Goal: Task Accomplishment & Management: Use online tool/utility

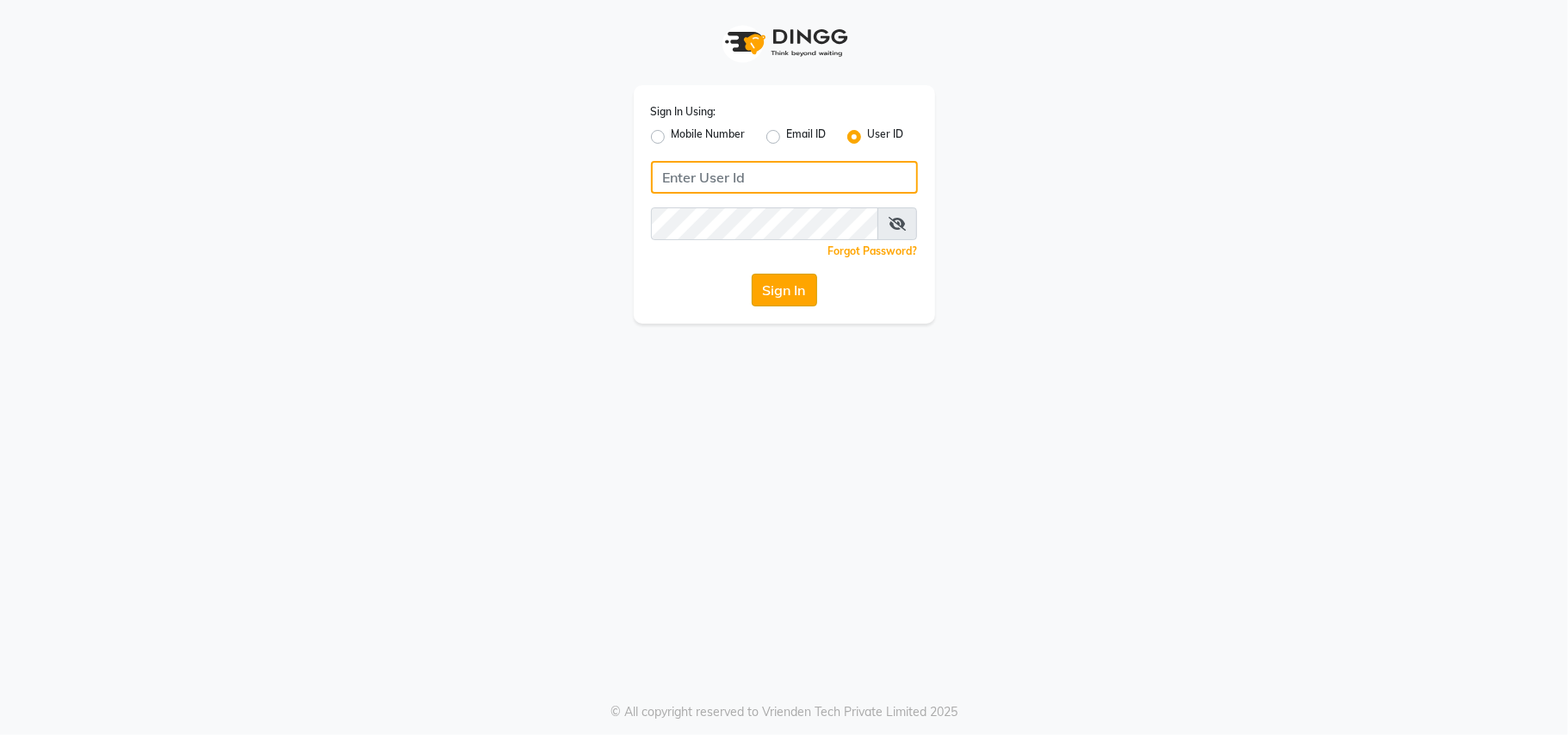
type input "theglam@123"
click at [763, 282] on button "Sign In" at bounding box center [784, 290] width 66 height 32
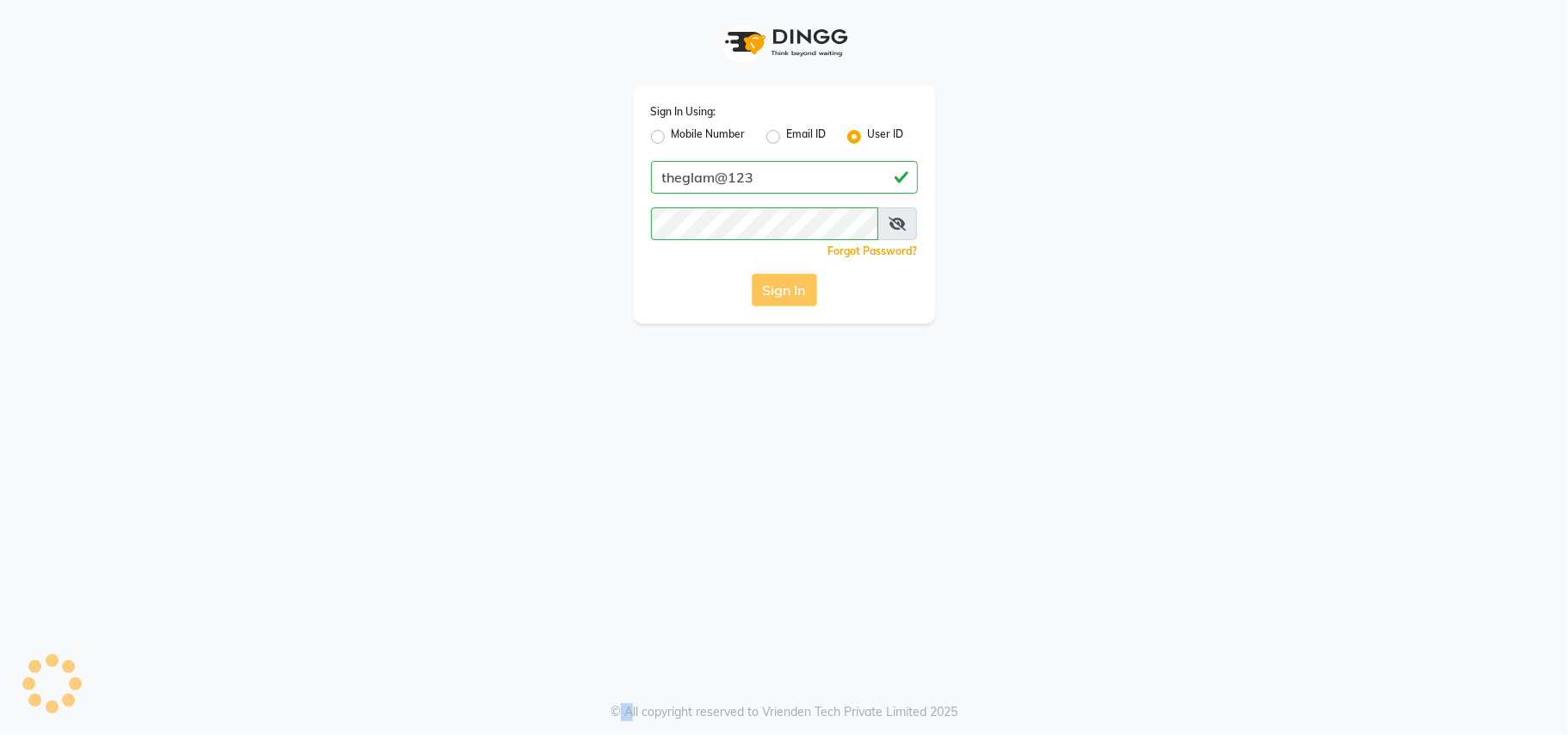
click at [763, 282] on div "Sign In" at bounding box center [784, 290] width 267 height 32
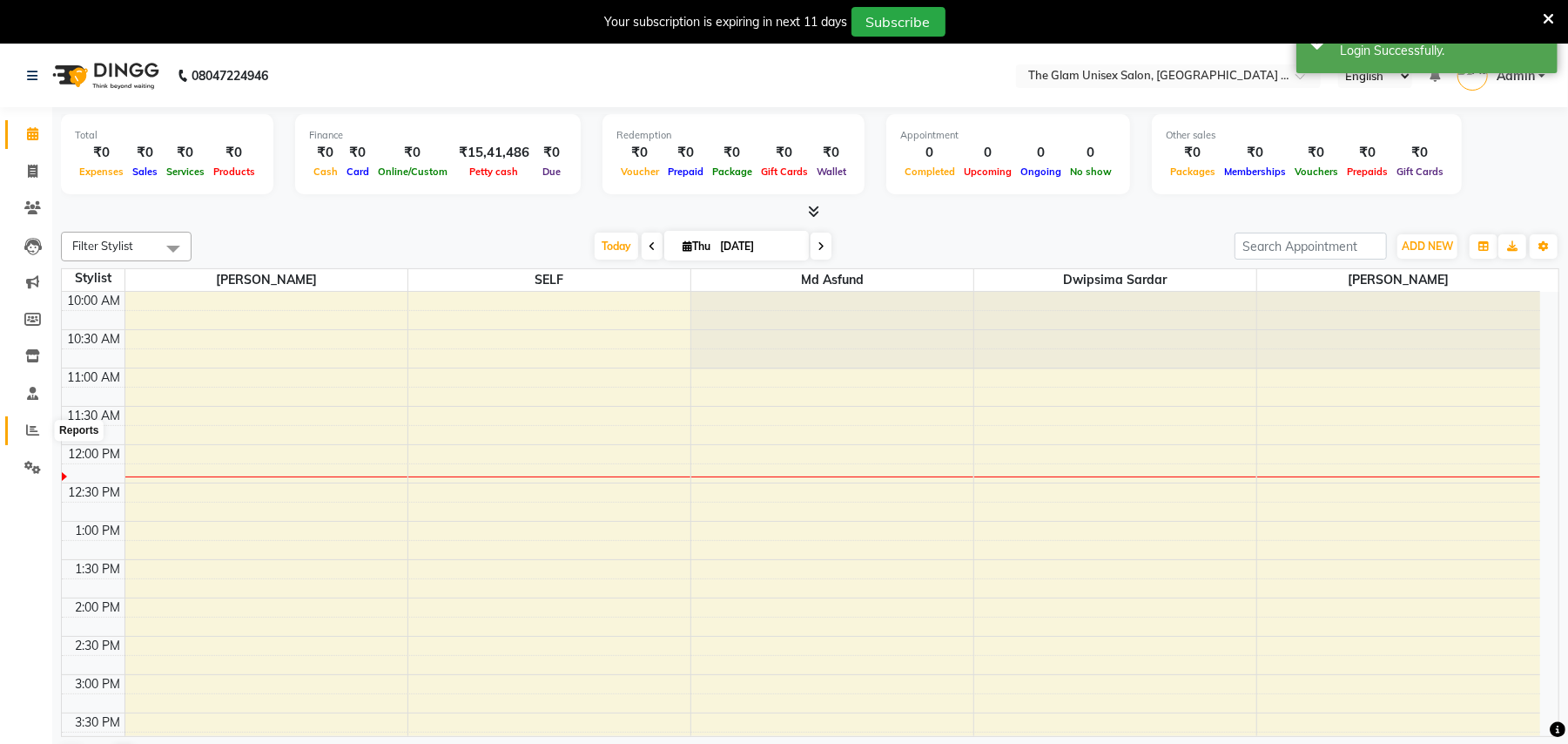
click at [30, 430] on icon at bounding box center [33, 430] width 13 height 13
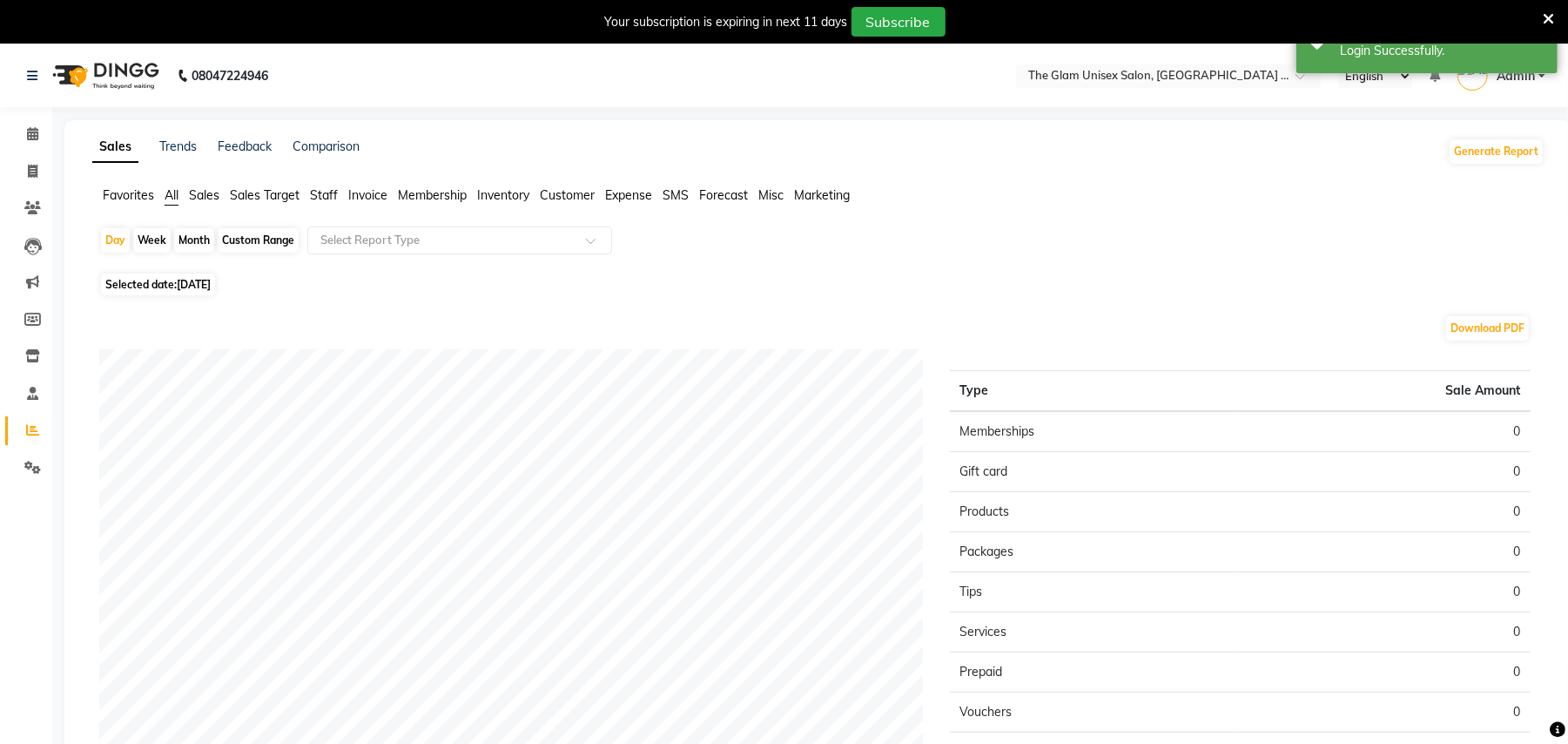
click at [186, 238] on div "Month" at bounding box center [195, 240] width 40 height 25
select select "9"
select select "2025"
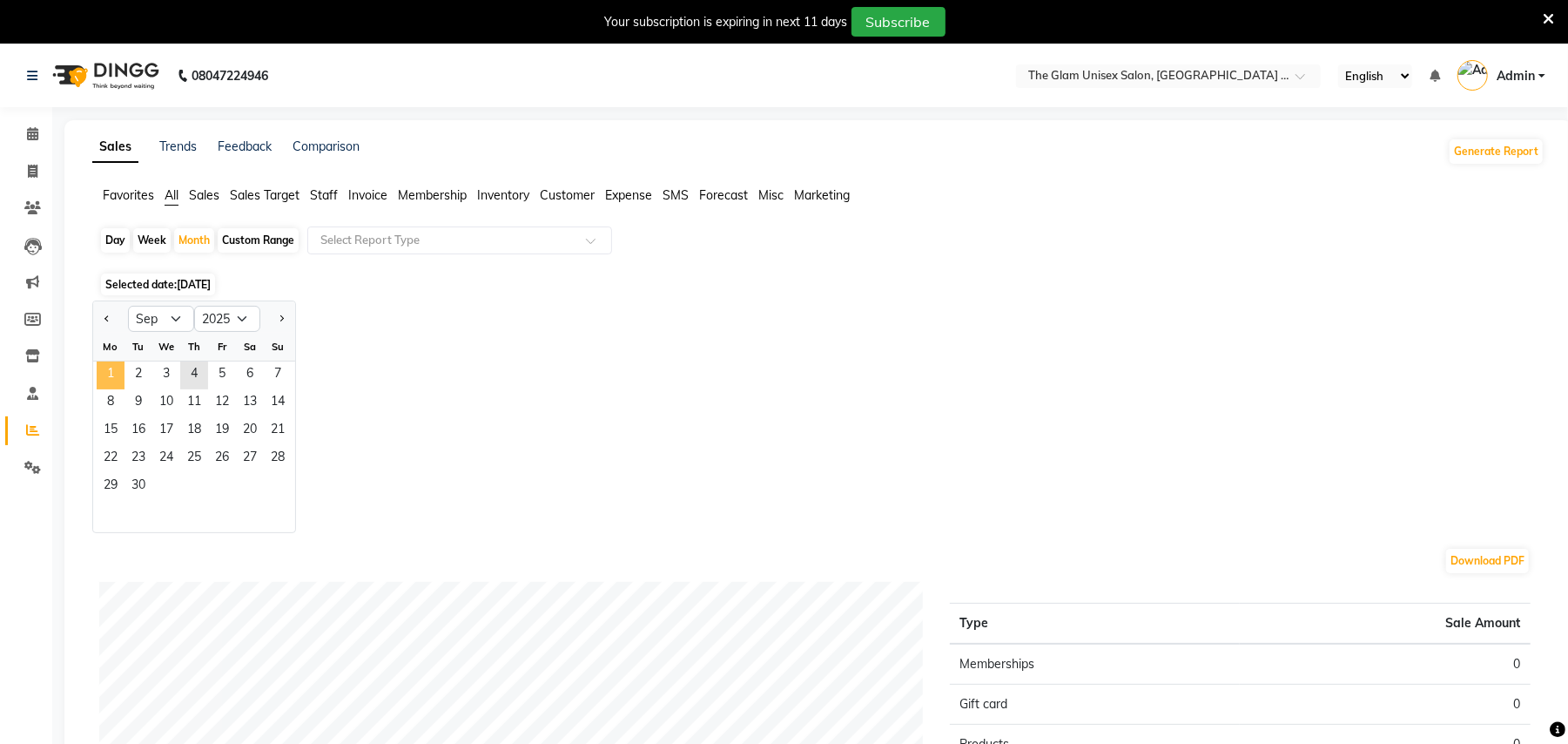
click at [114, 366] on span "1" at bounding box center [110, 376] width 28 height 28
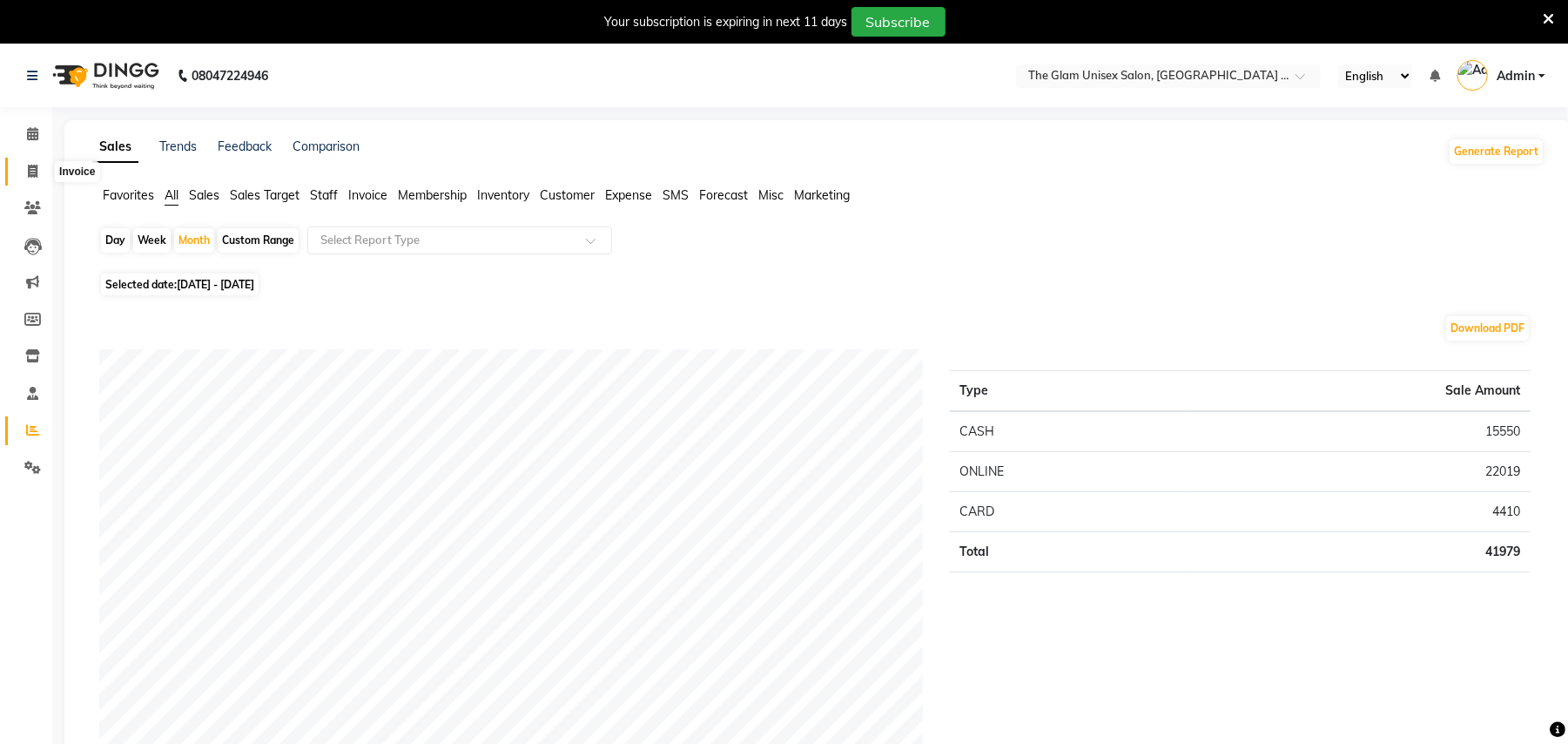
click at [25, 166] on span at bounding box center [33, 172] width 31 height 20
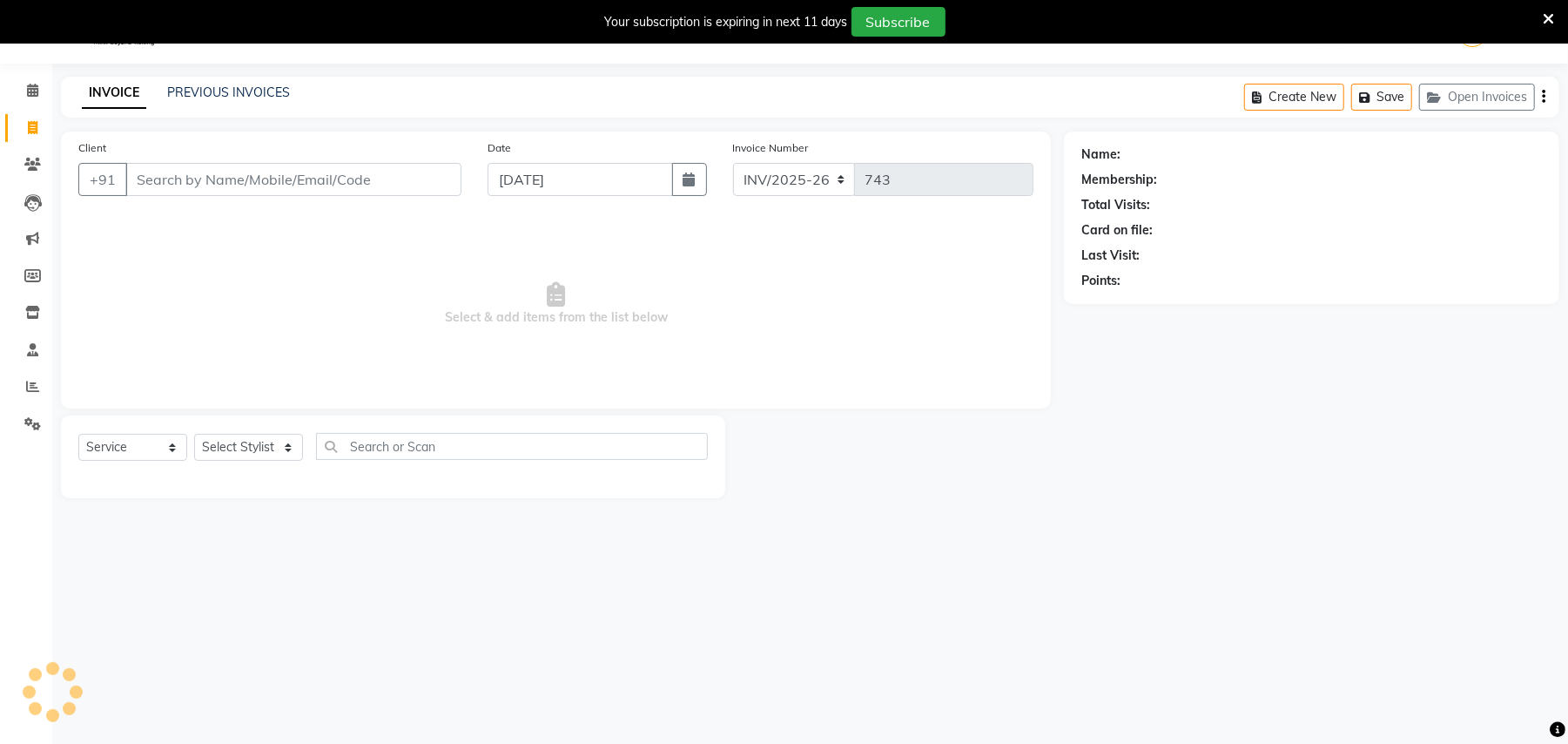
select select "G"
click at [258, 85] on link "PREVIOUS INVOICES" at bounding box center [228, 92] width 123 height 15
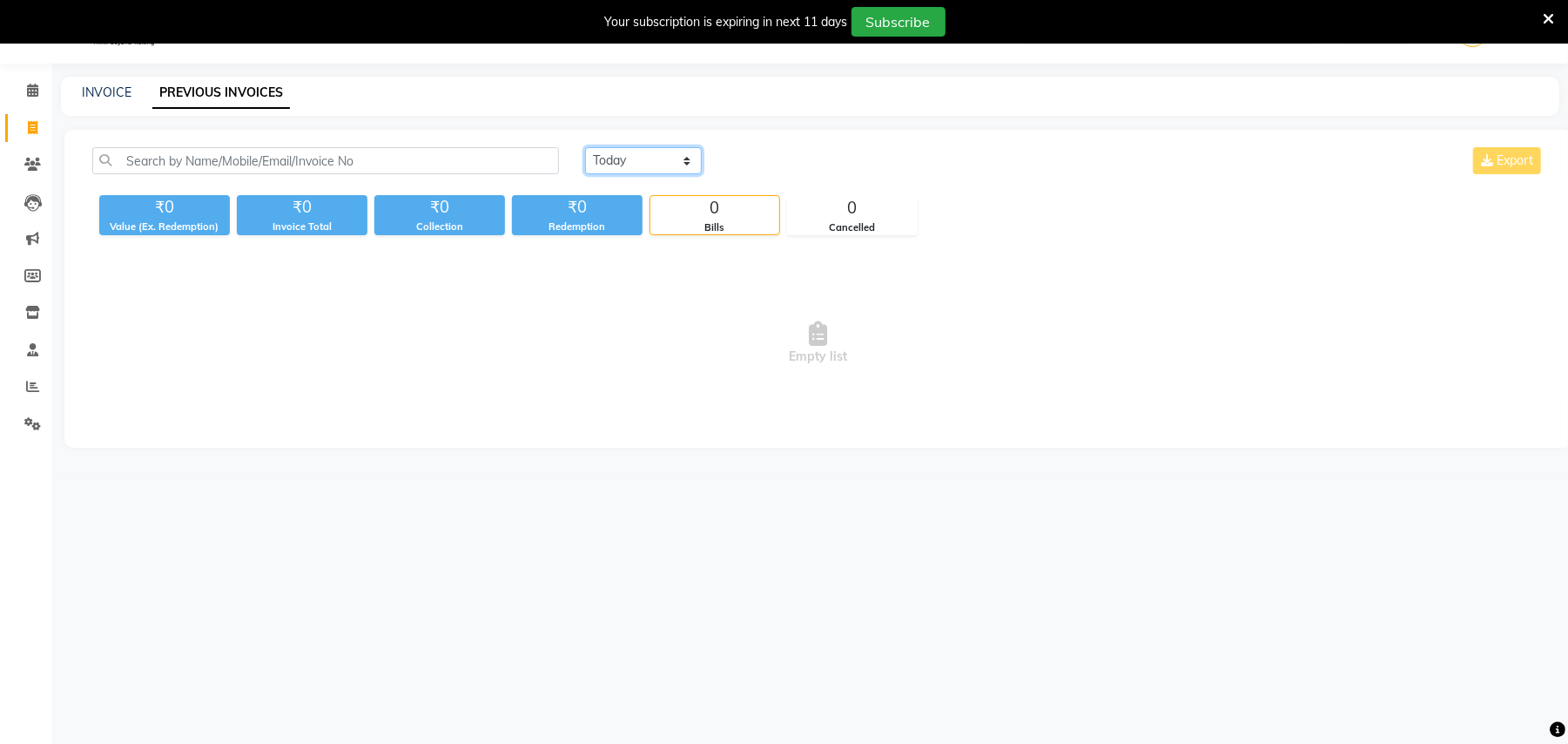
click at [599, 154] on select "[DATE] [DATE] Custom Range" at bounding box center [644, 161] width 116 height 27
select select "[DATE]"
click at [585, 147] on select "[DATE] [DATE] Custom Range" at bounding box center [644, 161] width 116 height 27
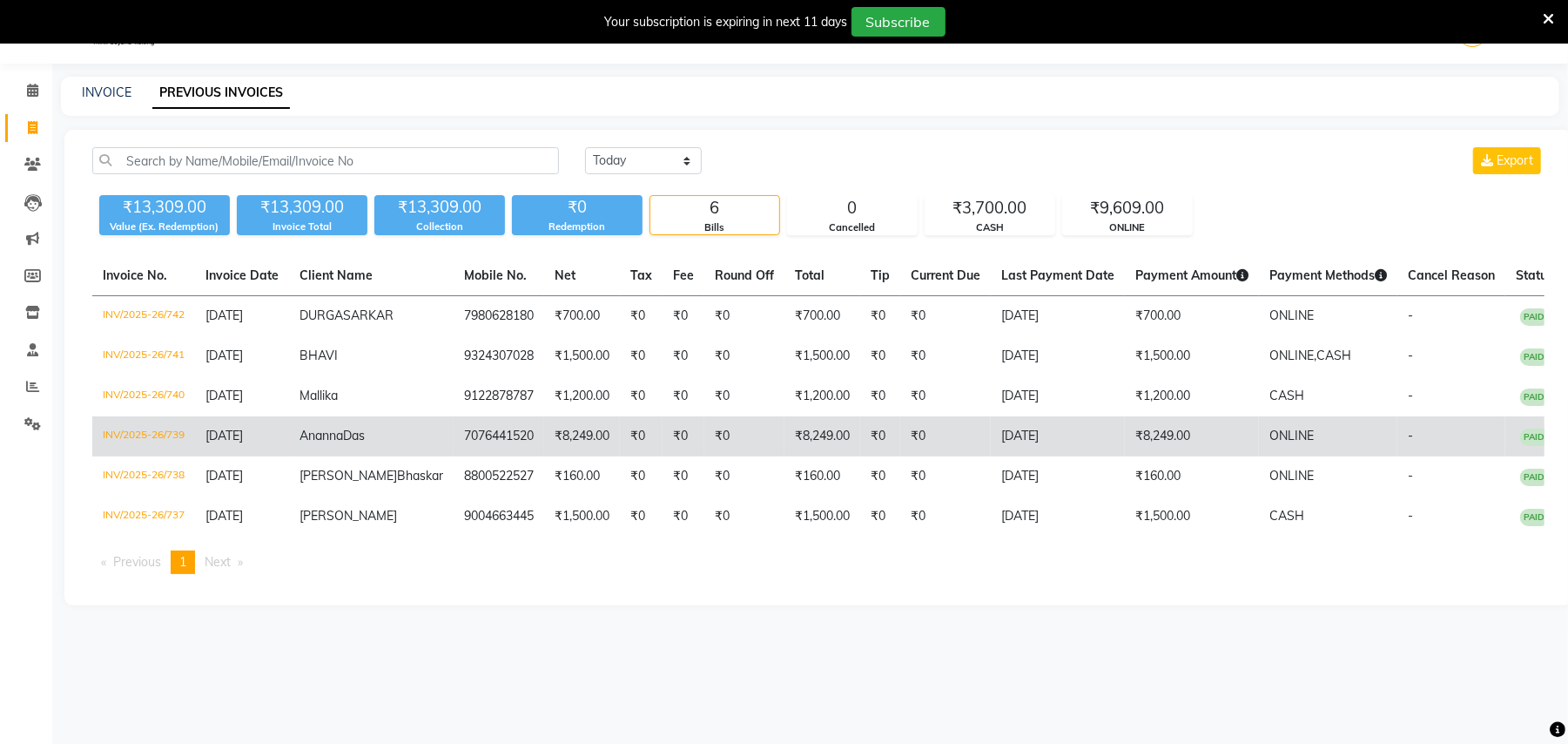
click at [513, 446] on td "7076441520" at bounding box center [499, 437] width 91 height 40
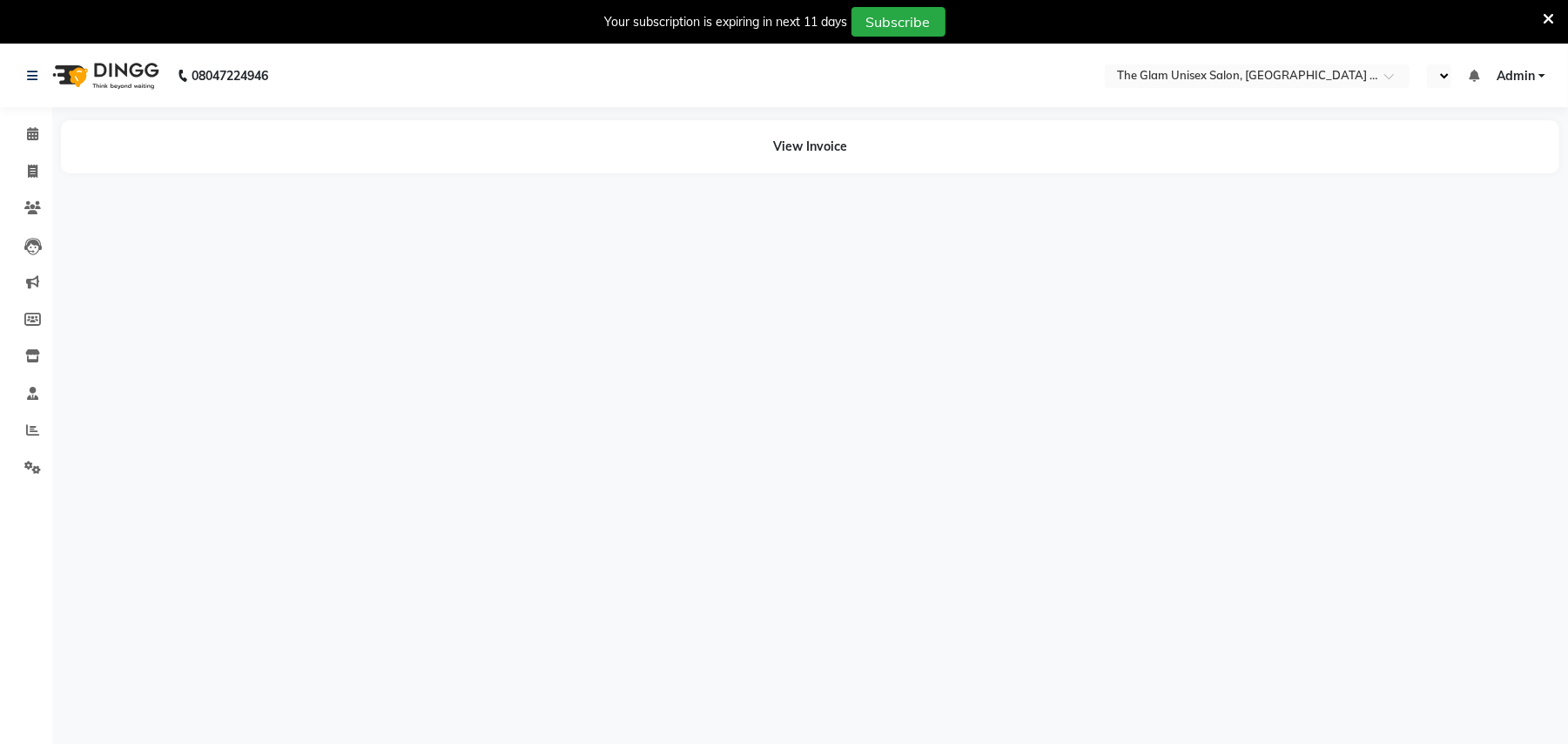
select select "en"
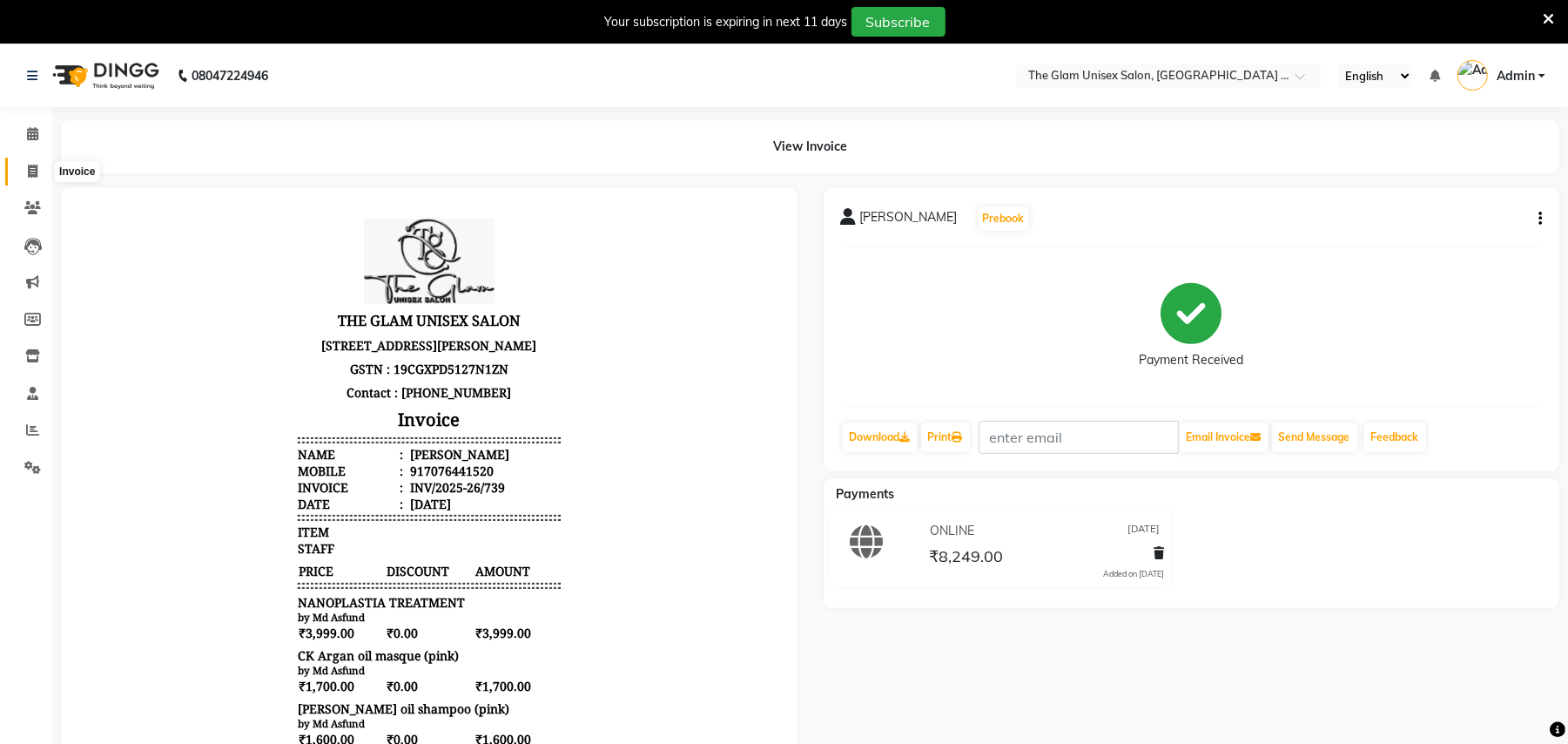
click at [23, 175] on span at bounding box center [33, 172] width 31 height 20
select select "service"
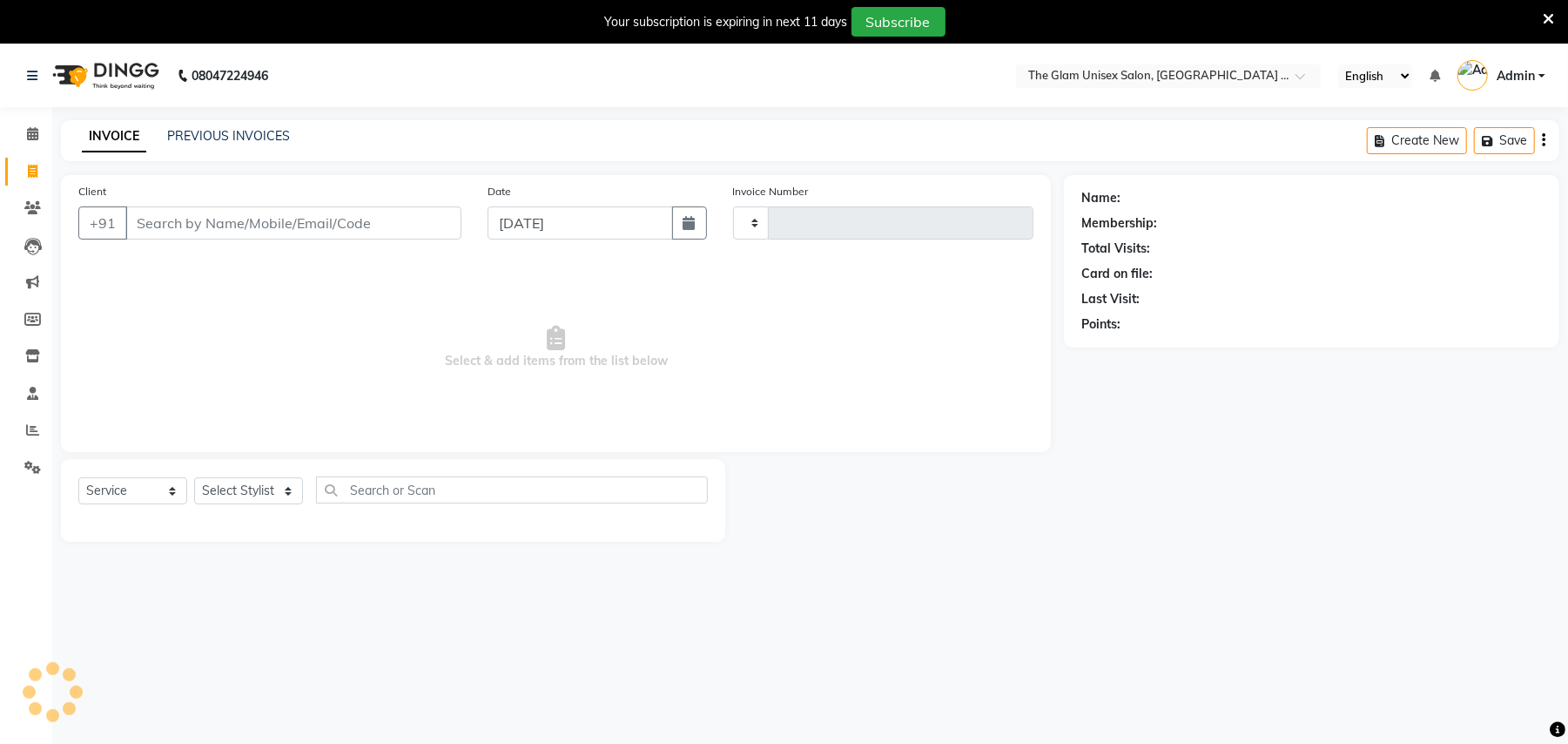
scroll to position [44, 0]
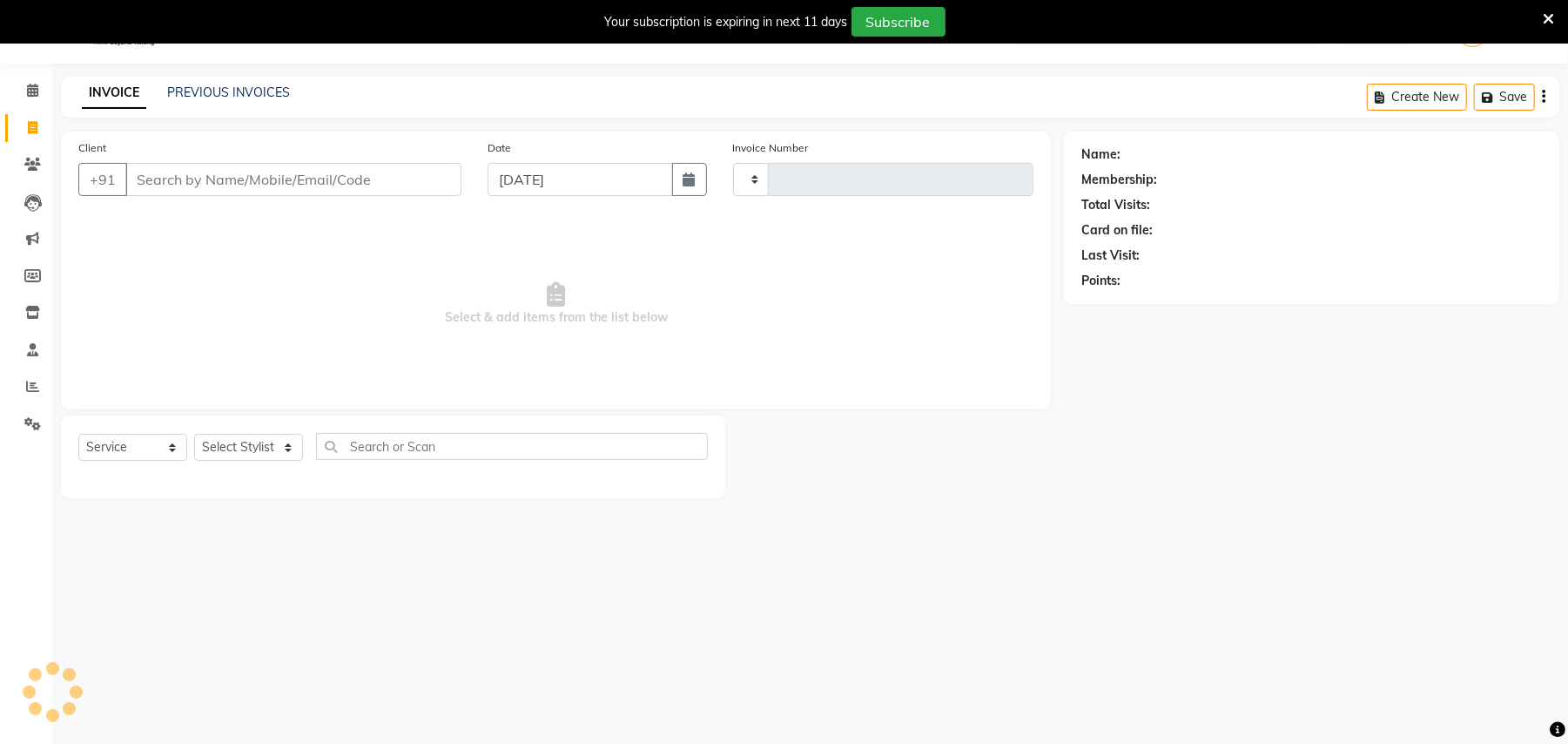
type input "743"
select select "6046"
select select "G"
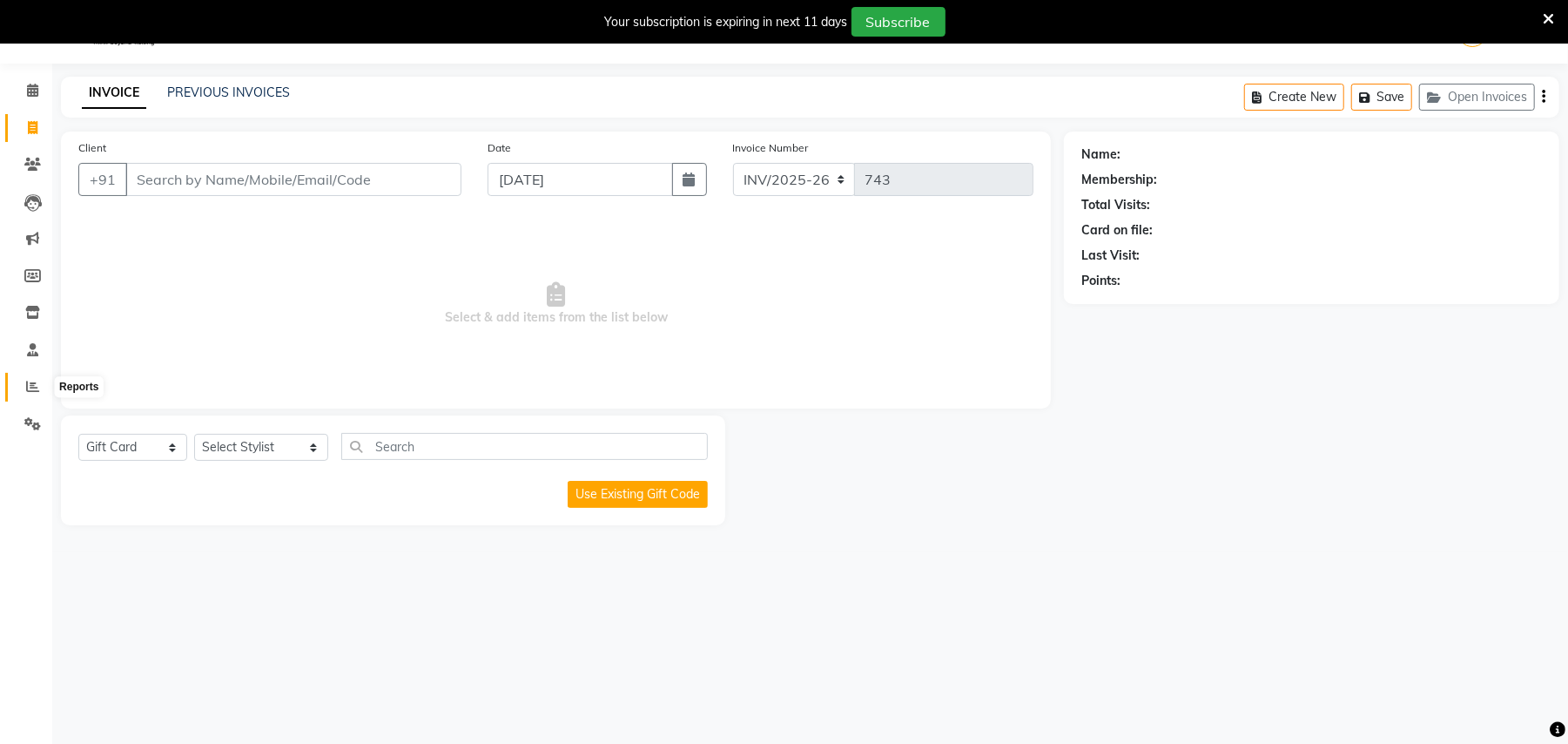
click at [33, 387] on icon at bounding box center [33, 387] width 13 height 13
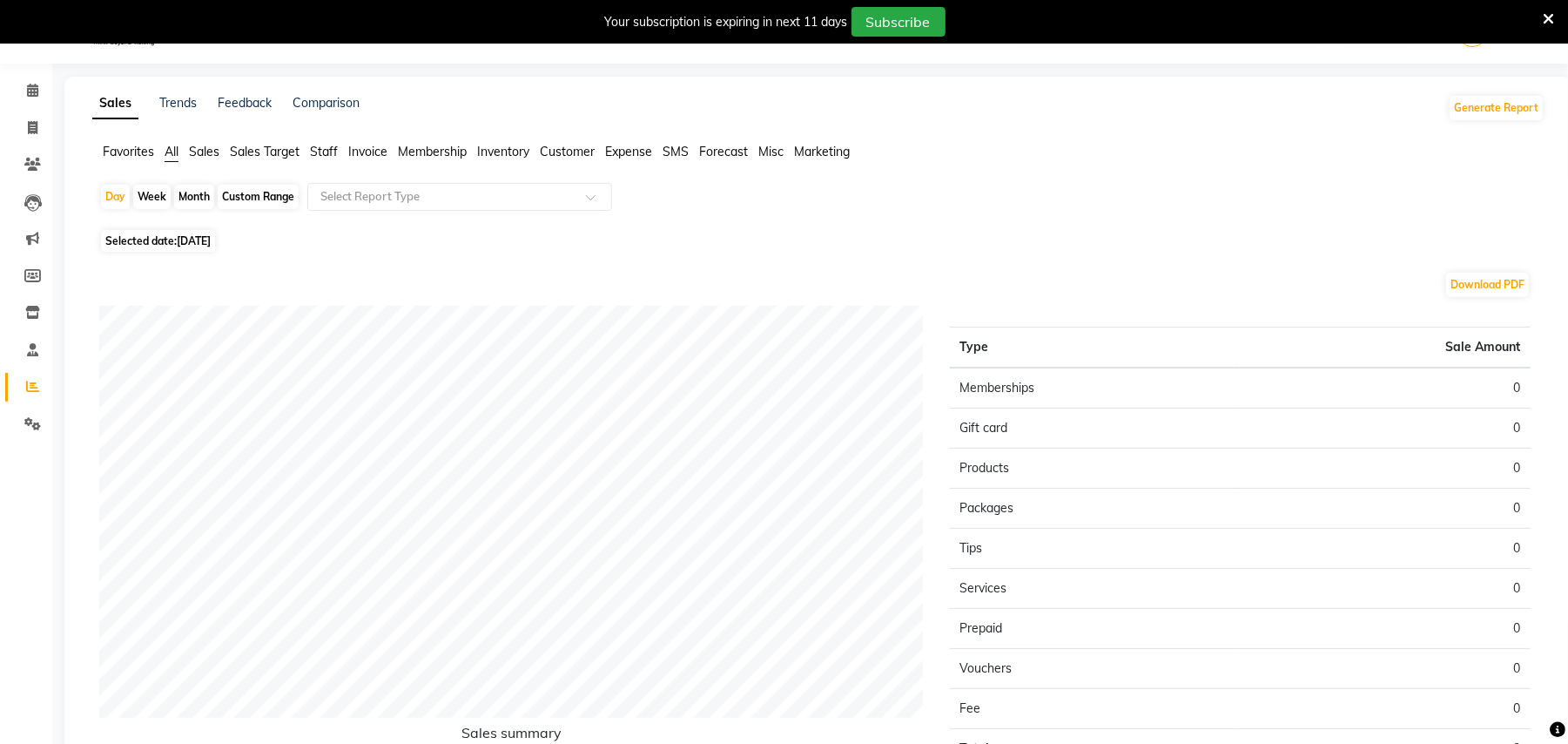
click at [183, 196] on div "Month" at bounding box center [195, 196] width 40 height 25
select select "9"
select select "2025"
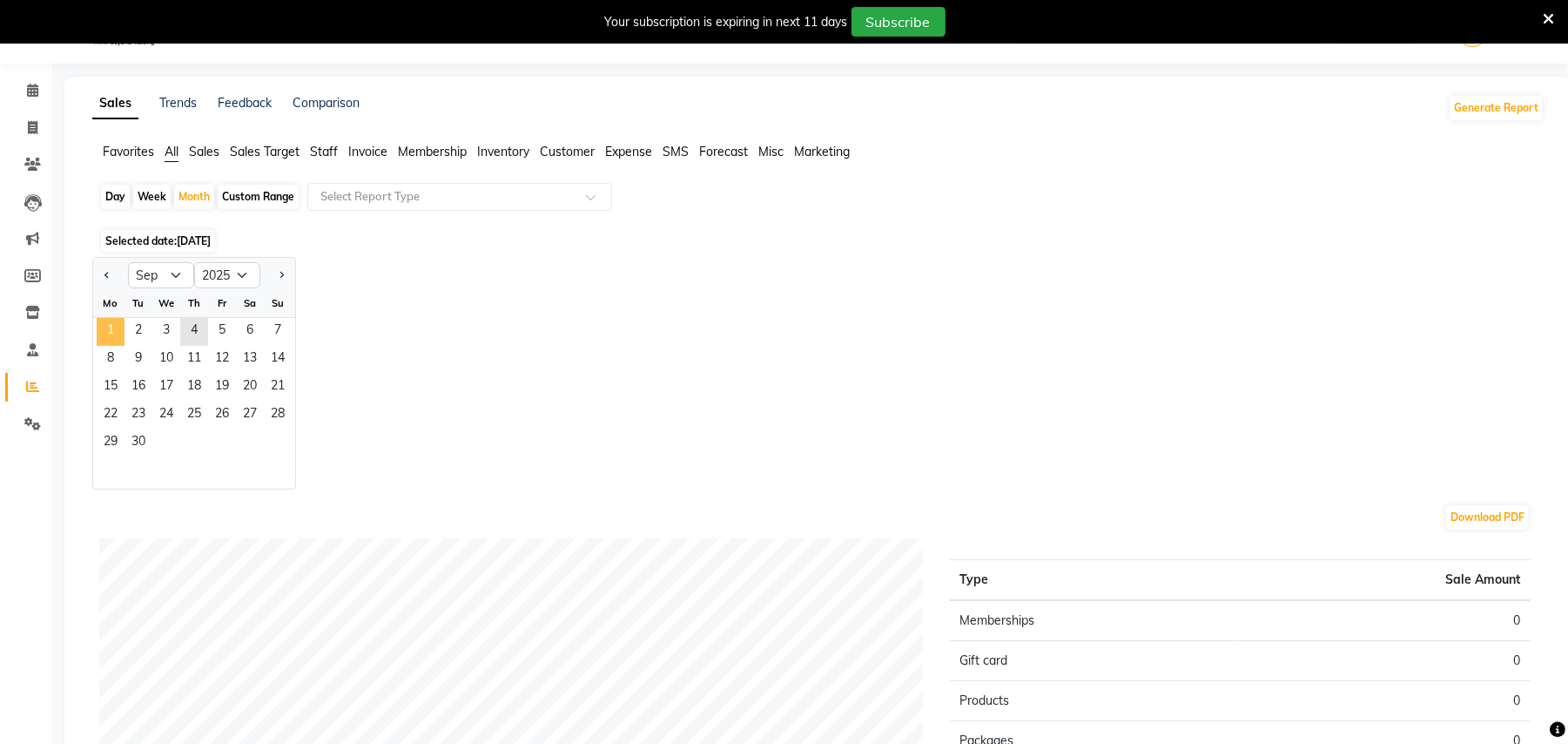
click at [103, 319] on span "1" at bounding box center [110, 332] width 28 height 28
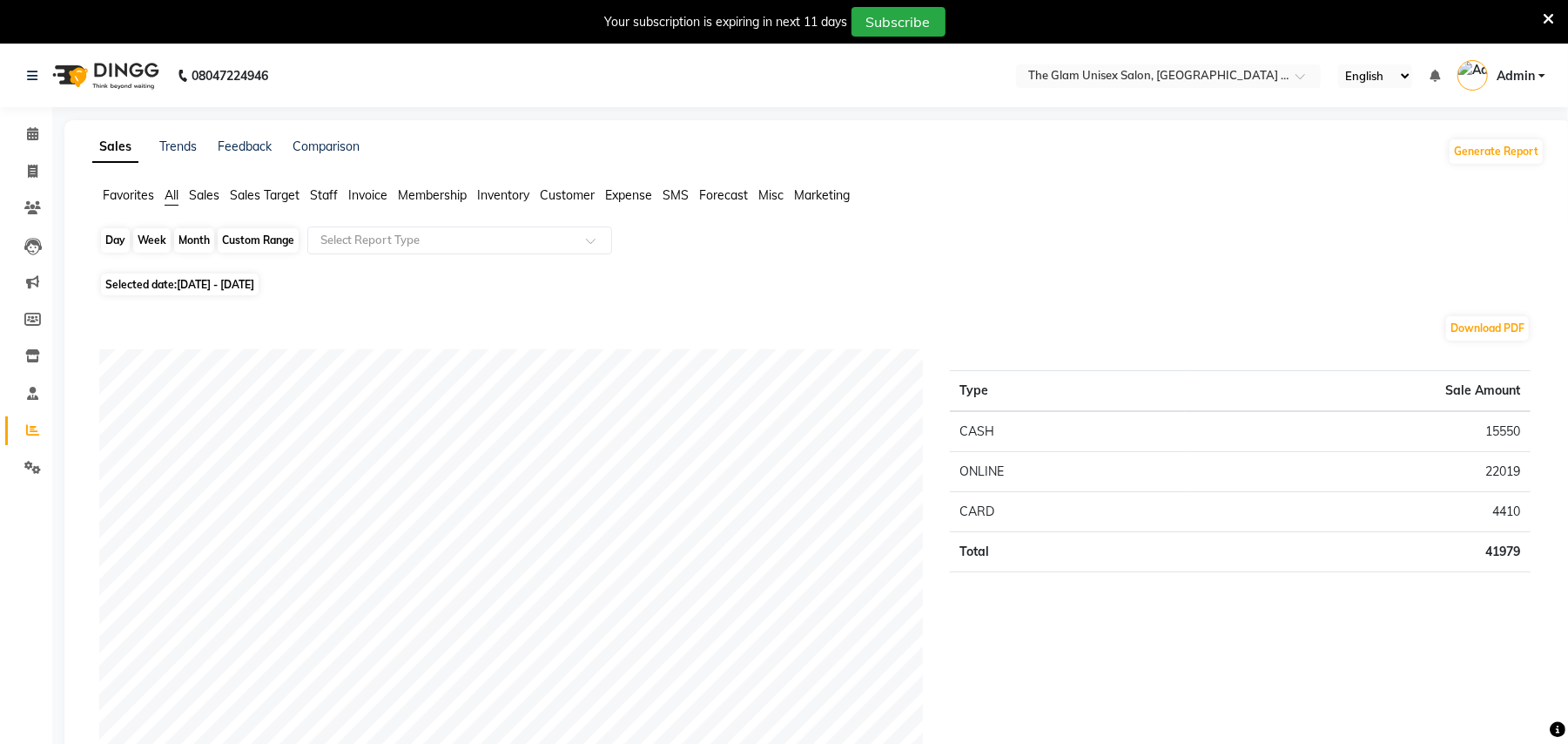
click at [179, 246] on div "Month" at bounding box center [195, 240] width 40 height 25
select select "9"
select select "2025"
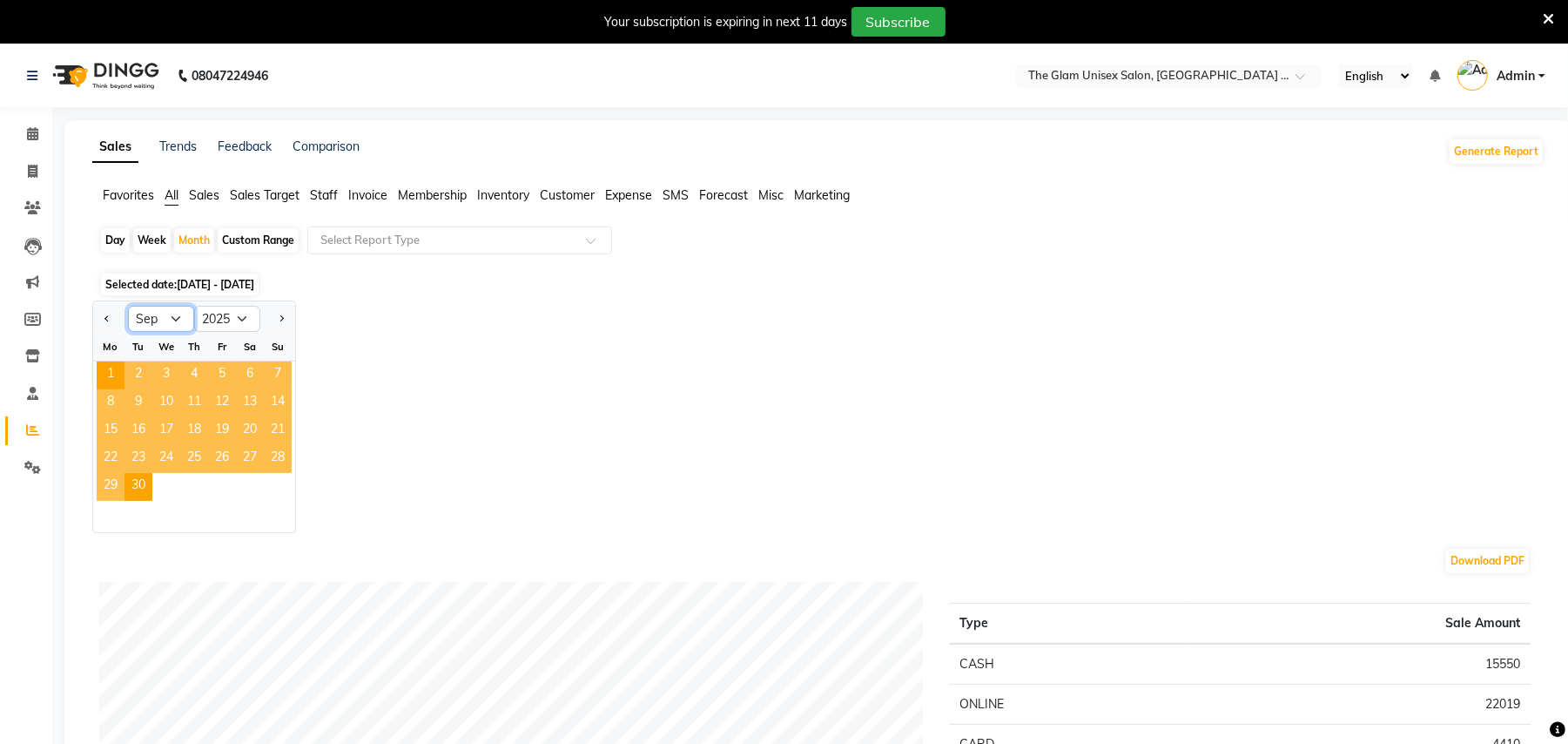
click at [162, 314] on select "Jan Feb Mar Apr May Jun Jul Aug Sep Oct Nov Dec" at bounding box center [161, 318] width 66 height 26
select select "8"
click at [128, 306] on select "Jan Feb Mar Apr May Jun Jul Aug Sep Oct Nov Dec" at bounding box center [161, 318] width 66 height 26
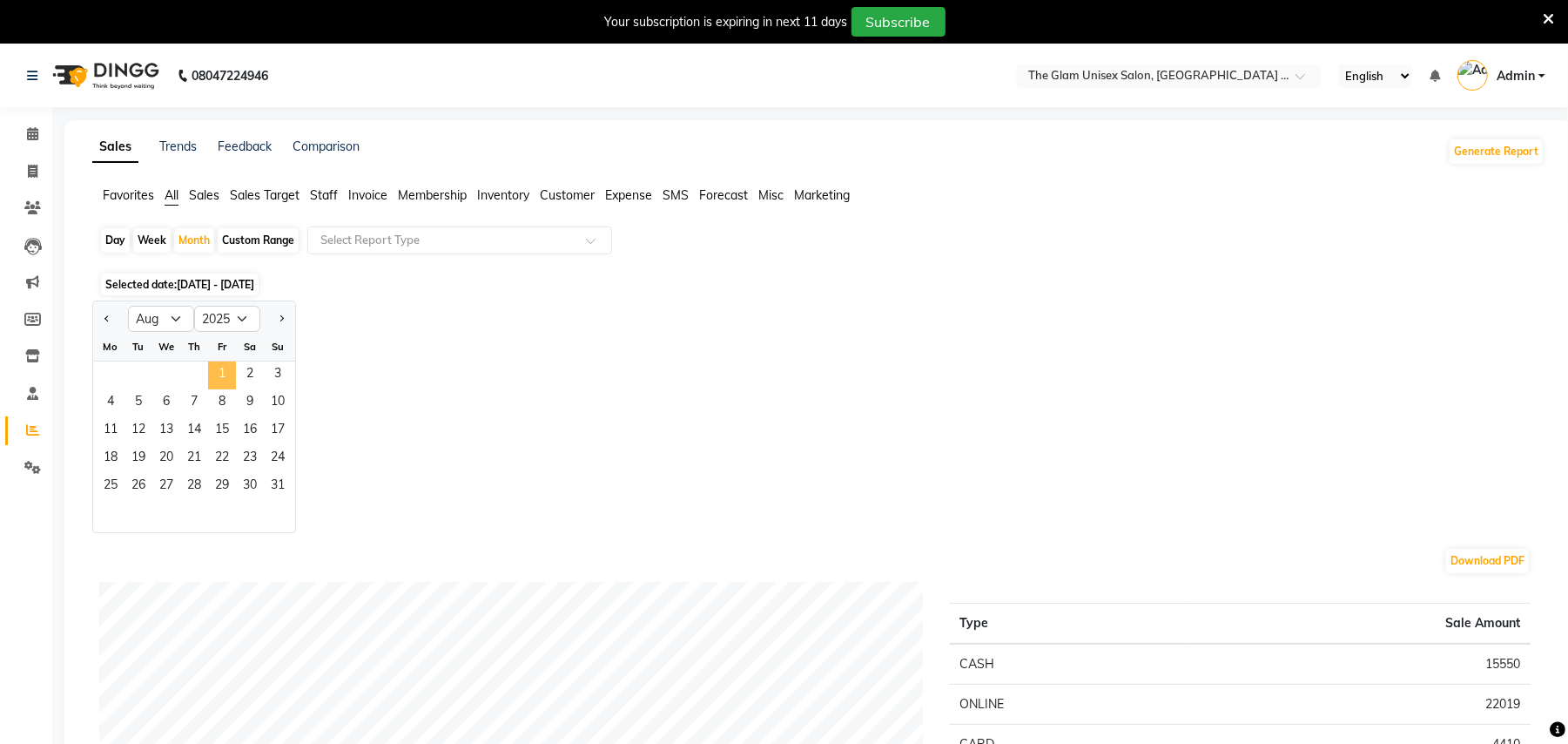
click at [219, 388] on span "1" at bounding box center [222, 376] width 28 height 28
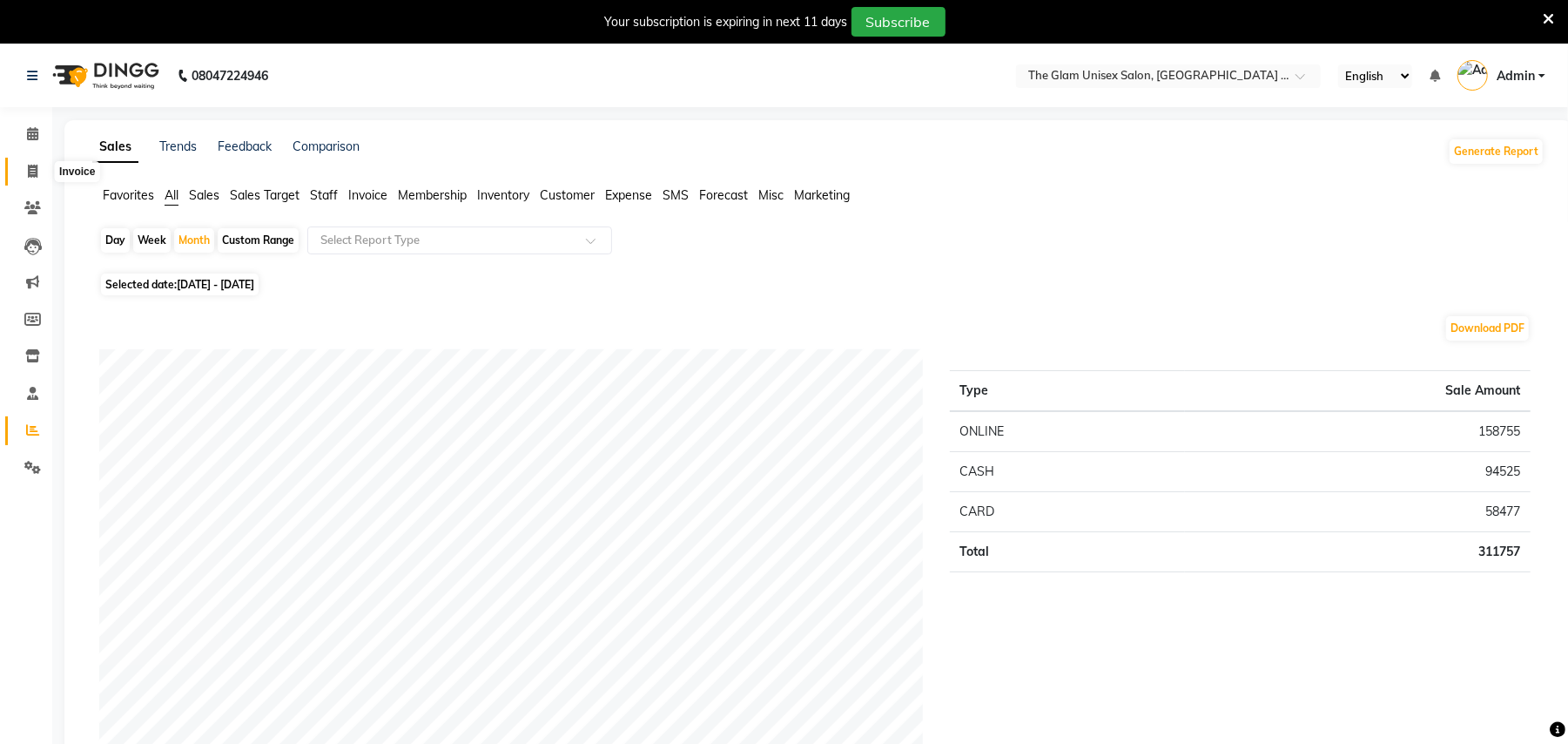
click at [23, 173] on span at bounding box center [33, 172] width 31 height 20
select select "service"
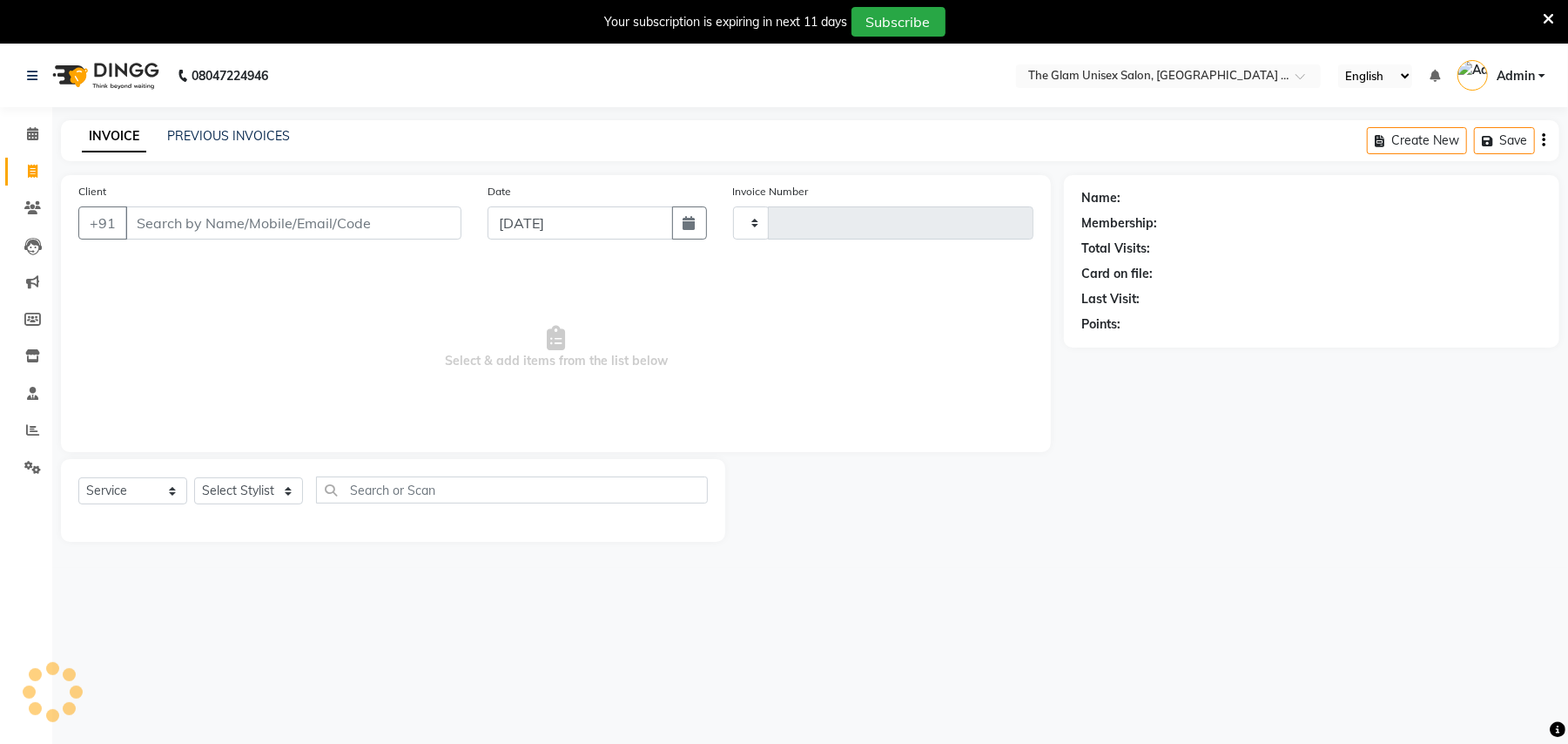
type input "743"
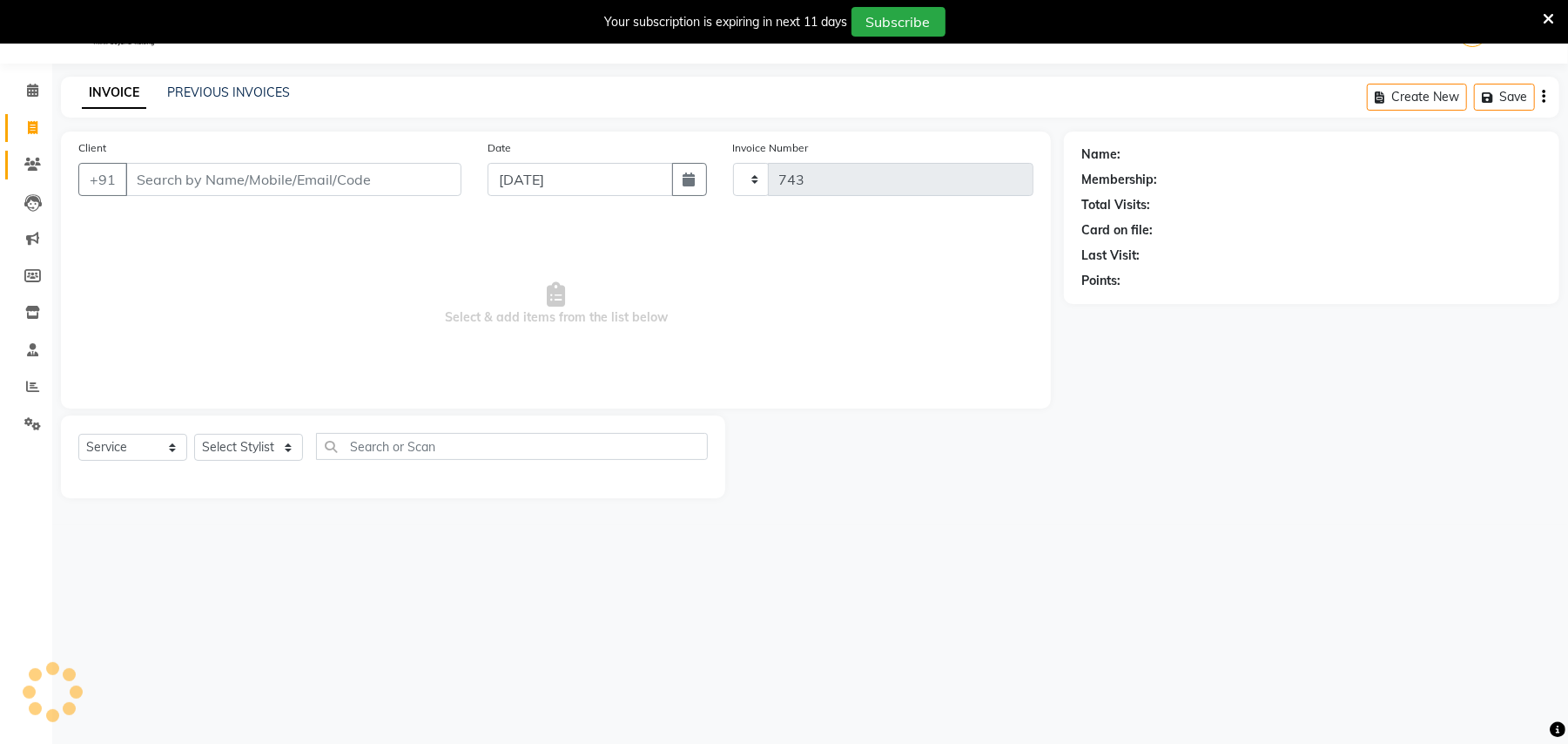
select select "6046"
select select "G"
